Goal: Information Seeking & Learning: Learn about a topic

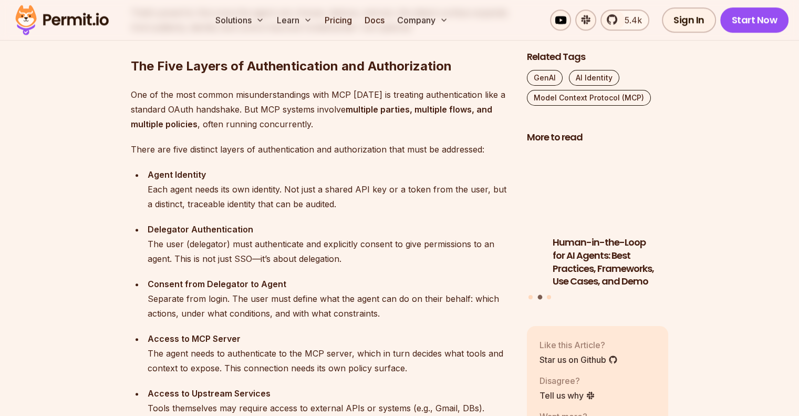
scroll to position [1020, 0]
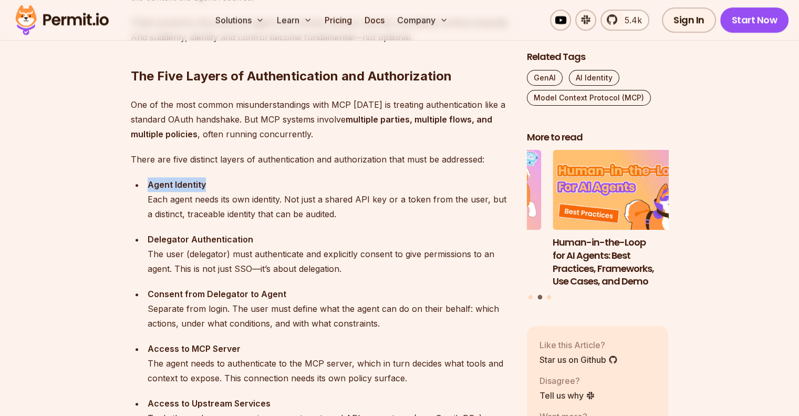
drag, startPoint x: 142, startPoint y: 184, endPoint x: 251, endPoint y: 182, distance: 108.3
click at [251, 182] on ul "Agent Identity Each agent needs its own identity. Not just a shared API key or …" at bounding box center [320, 308] width 379 height 263
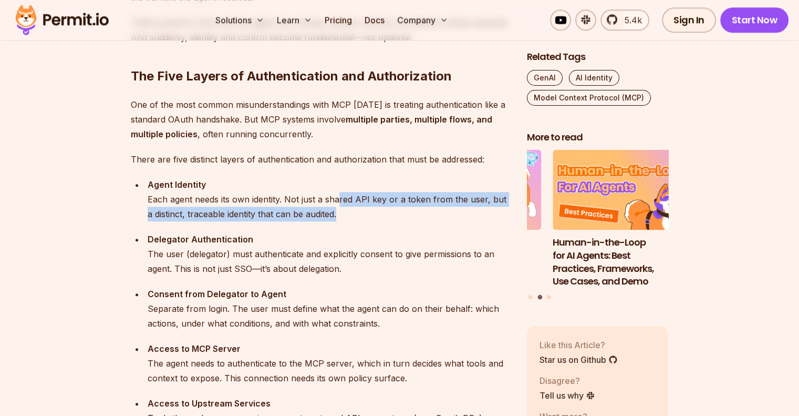
drag, startPoint x: 338, startPoint y: 202, endPoint x: 366, endPoint y: 218, distance: 32.0
click at [343, 216] on div "Agent Identity Each agent needs its own identity. Not just a shared API key or …" at bounding box center [329, 199] width 363 height 44
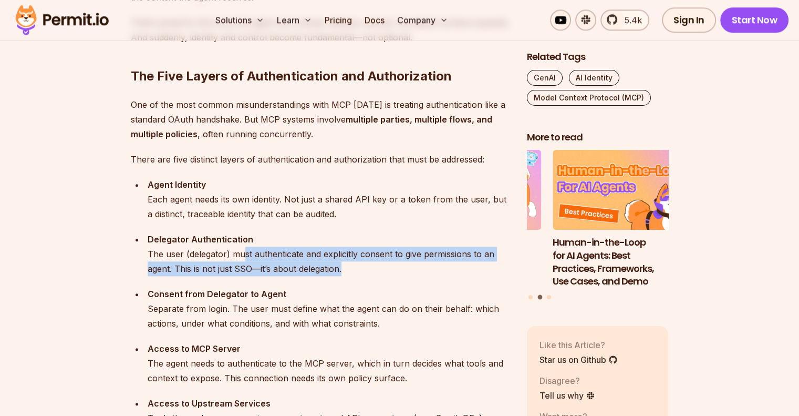
drag, startPoint x: 244, startPoint y: 253, endPoint x: 364, endPoint y: 273, distance: 121.4
click at [358, 269] on div "Delegator Authentication The user (delegator) must authenticate and explicitly …" at bounding box center [329, 254] width 363 height 44
click at [364, 273] on div "Delegator Authentication The user (delegator) must authenticate and explicitly …" at bounding box center [329, 254] width 363 height 44
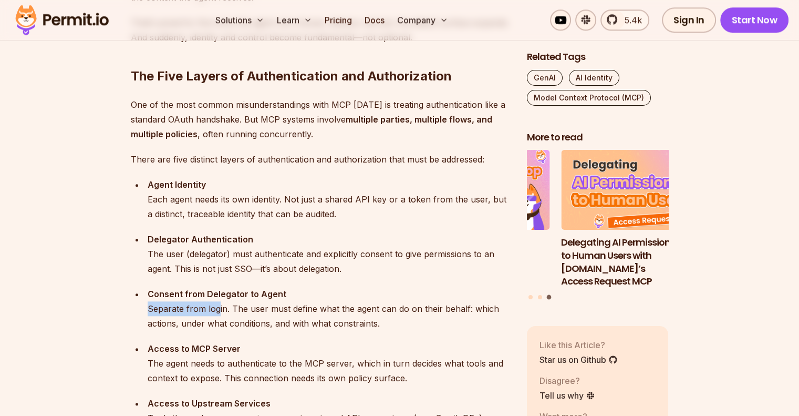
drag, startPoint x: 148, startPoint y: 306, endPoint x: 265, endPoint y: 308, distance: 116.7
click at [216, 304] on div "Consent from Delegator to Agent Separate from login. The user must define what …" at bounding box center [329, 308] width 363 height 44
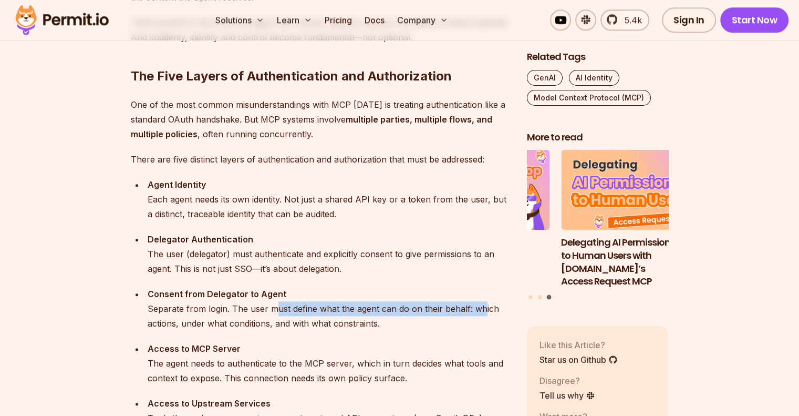
drag, startPoint x: 273, startPoint y: 306, endPoint x: 480, endPoint y: 307, distance: 207.0
click at [480, 307] on div "Consent from Delegator to Agent Separate from login. The user must define what …" at bounding box center [329, 308] width 363 height 44
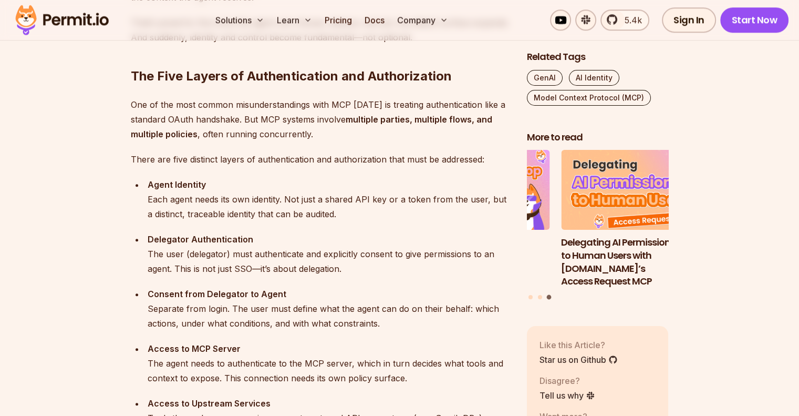
click at [179, 305] on div "Consent from Delegator to Agent Separate from login. The user must define what …" at bounding box center [329, 308] width 363 height 44
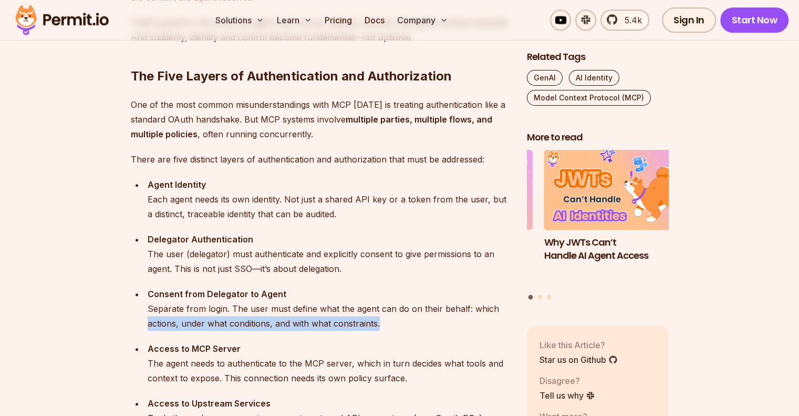
drag, startPoint x: 145, startPoint y: 325, endPoint x: 385, endPoint y: 325, distance: 240.1
click at [385, 325] on li "Consent from Delegator to Agent Separate from login. The user must define what …" at bounding box center [328, 308] width 366 height 44
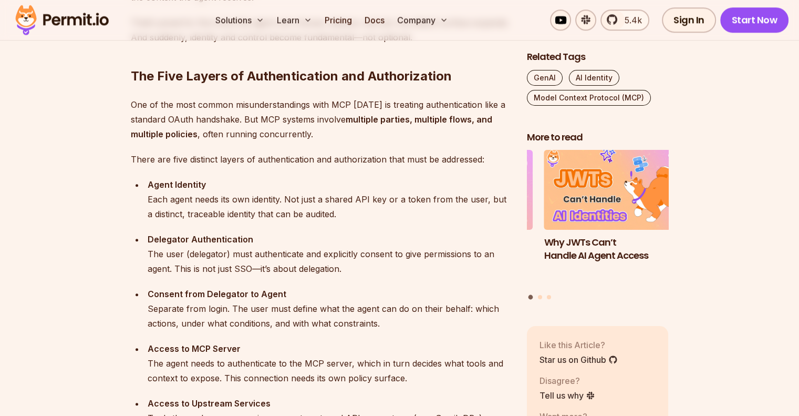
click at [383, 337] on ul "Agent Identity Each agent needs its own identity. Not just a shared API key or …" at bounding box center [320, 308] width 379 height 263
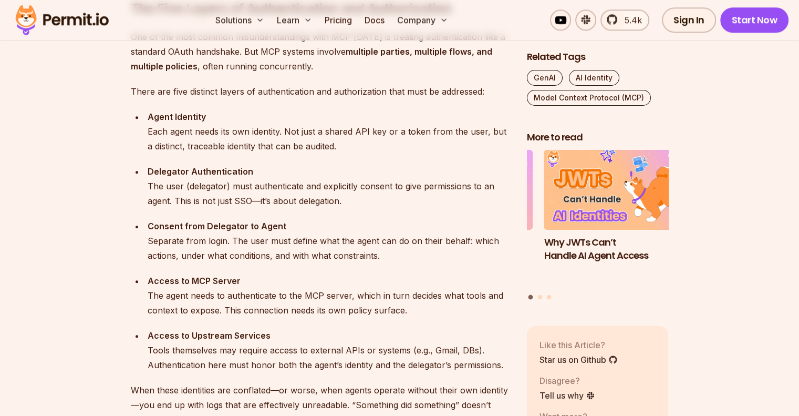
scroll to position [1108, 0]
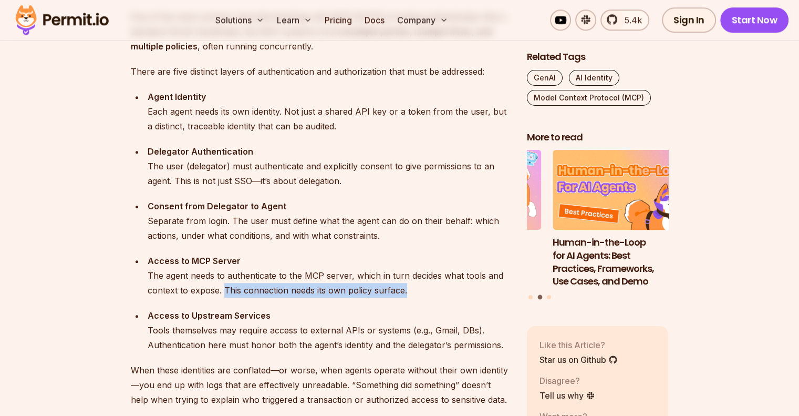
drag, startPoint x: 407, startPoint y: 291, endPoint x: 224, endPoint y: 292, distance: 183.4
click at [224, 292] on div "Access to MCP Server The agent needs to authenticate to the MCP server, which i…" at bounding box center [329, 275] width 363 height 44
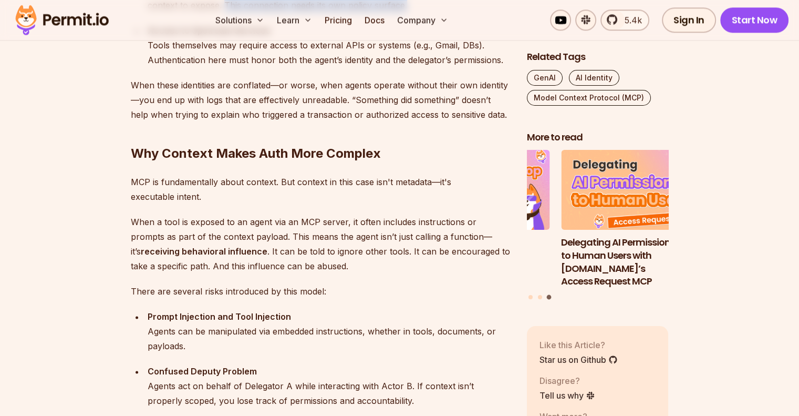
scroll to position [1410, 0]
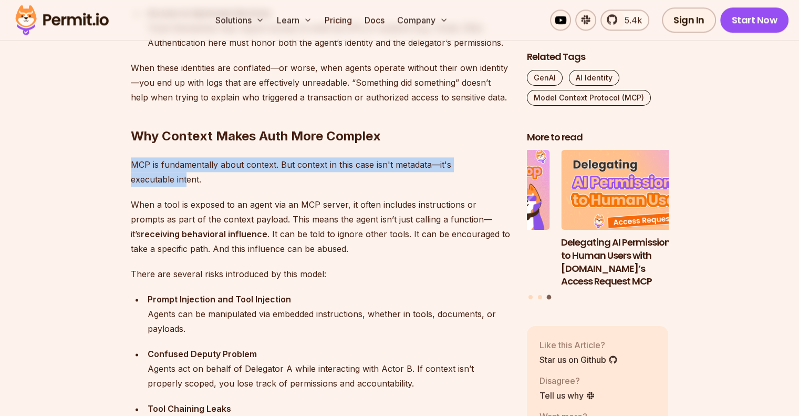
drag, startPoint x: 132, startPoint y: 164, endPoint x: 188, endPoint y: 178, distance: 56.7
click at [188, 178] on p "MCP is fundamentally about context. But context in this case isn't metadata—it'…" at bounding box center [320, 171] width 379 height 29
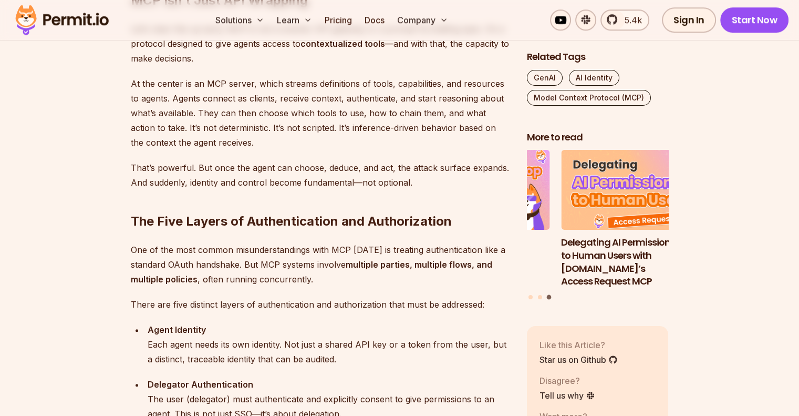
scroll to position [855, 0]
